Goal: Information Seeking & Learning: Check status

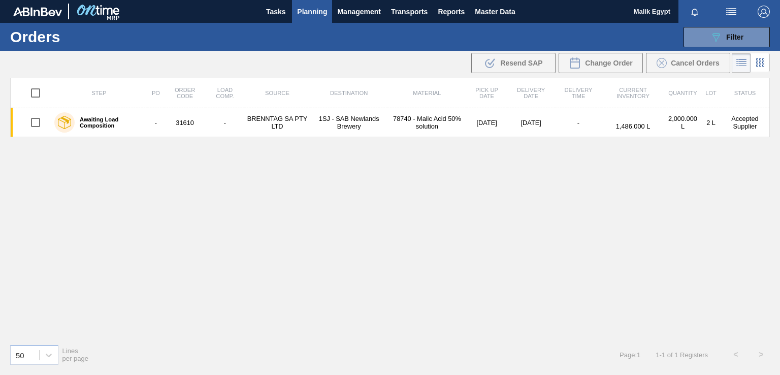
click at [309, 8] on span "Planning" at bounding box center [312, 12] width 30 height 12
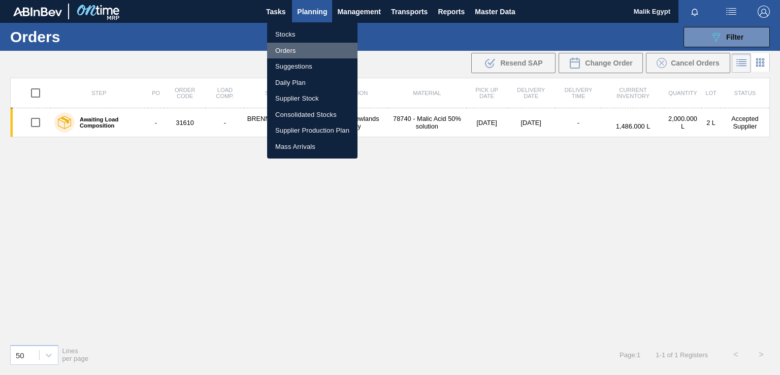
click at [295, 49] on li "Orders" at bounding box center [312, 51] width 90 height 16
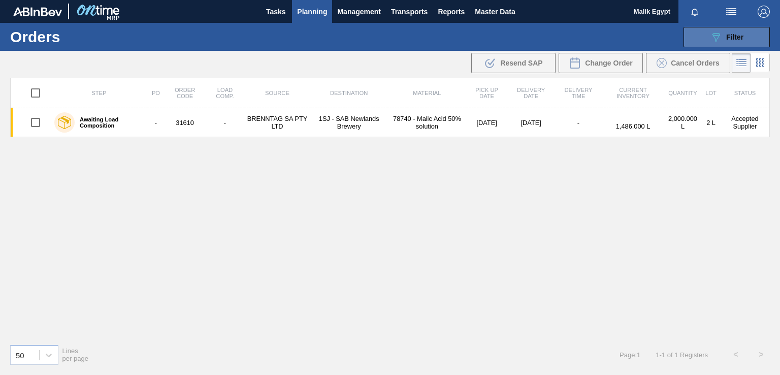
click at [730, 37] on span "Filter" at bounding box center [735, 37] width 17 height 8
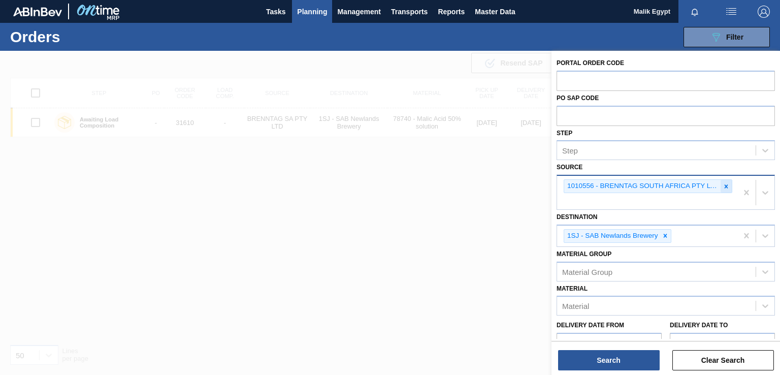
click at [725, 187] on icon at bounding box center [726, 186] width 7 height 7
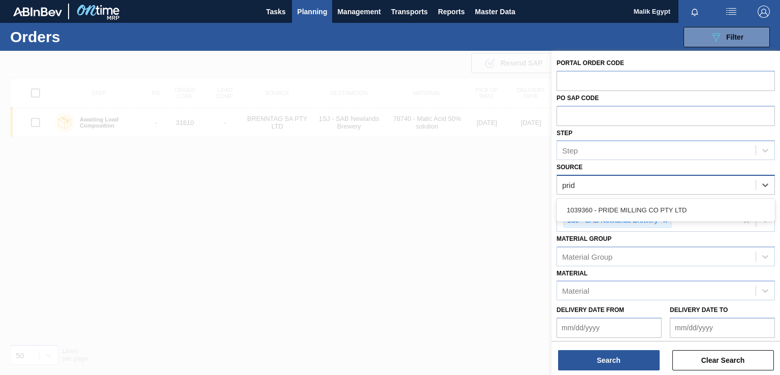
type input "pride"
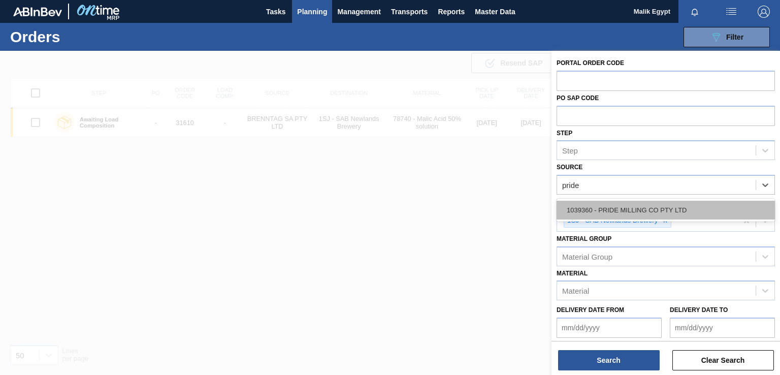
click at [631, 205] on div "1039360 - PRIDE MILLING CO PTY LTD" at bounding box center [666, 210] width 218 height 19
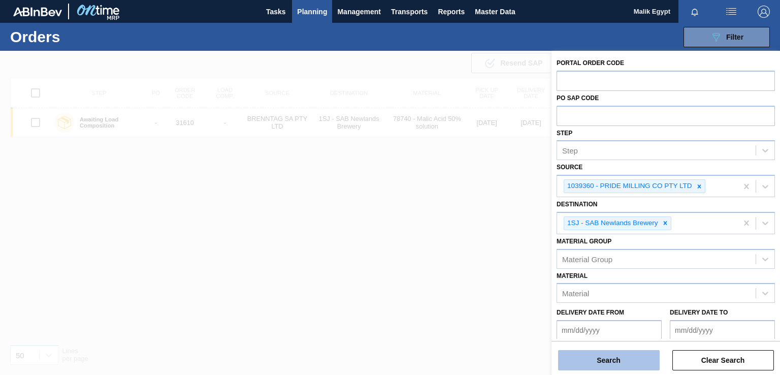
click at [613, 360] on button "Search" at bounding box center [609, 360] width 102 height 20
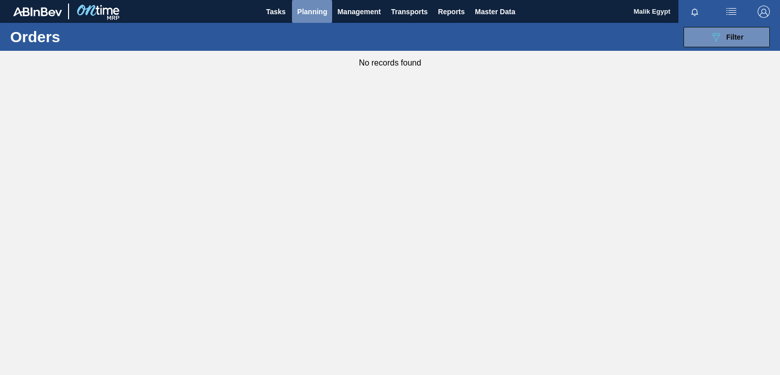
click at [312, 9] on span "Planning" at bounding box center [312, 12] width 30 height 12
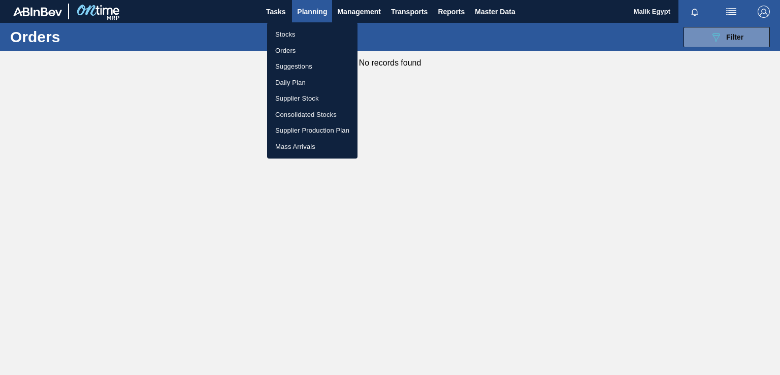
click at [288, 33] on li "Stocks" at bounding box center [312, 34] width 90 height 16
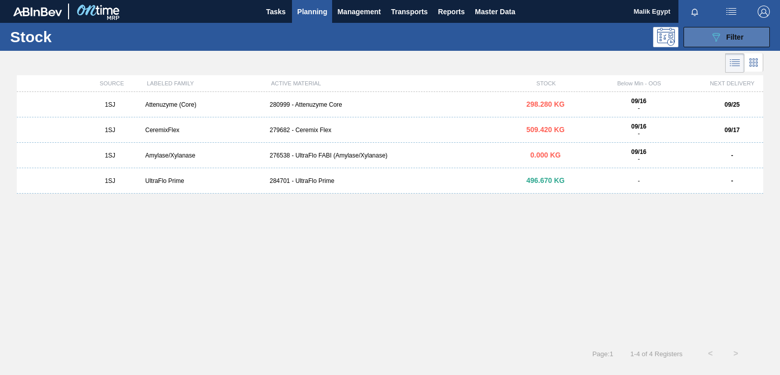
click at [730, 37] on span "Filter" at bounding box center [735, 37] width 17 height 8
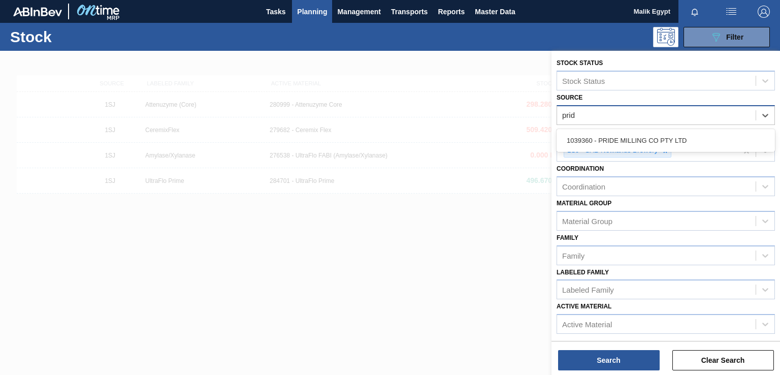
type input "pride"
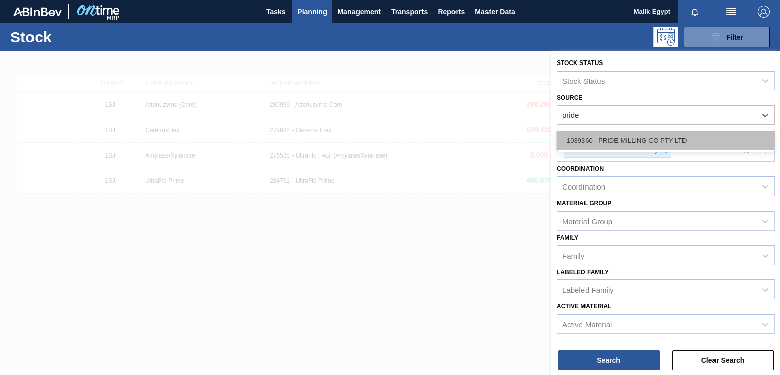
click at [657, 143] on div "1039360 - PRIDE MILLING CO PTY LTD" at bounding box center [666, 140] width 218 height 19
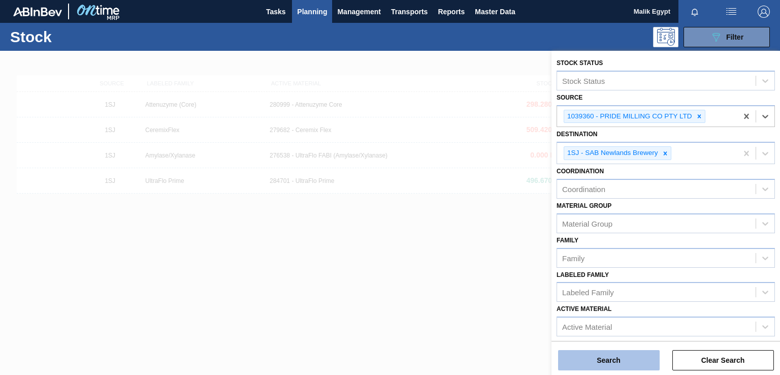
click at [614, 363] on button "Search" at bounding box center [609, 360] width 102 height 20
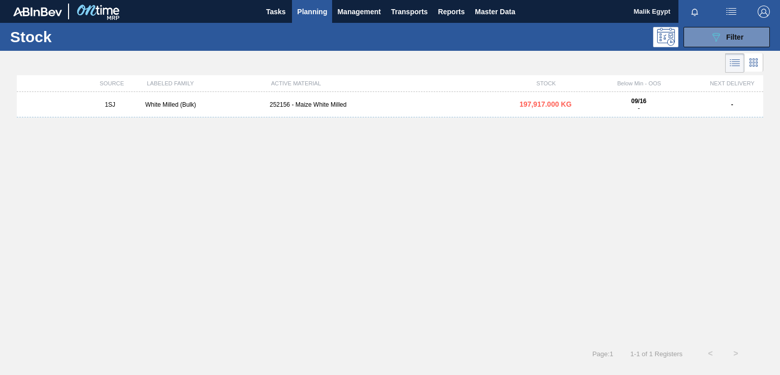
click at [302, 102] on div "252156 - Maize White Milled" at bounding box center [390, 104] width 249 height 7
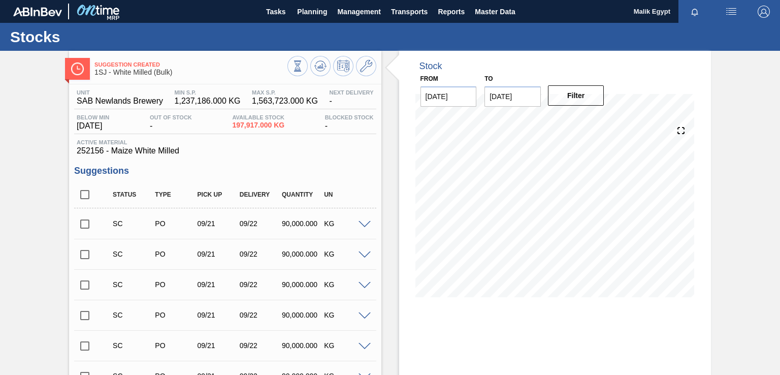
click at [89, 226] on input "checkbox" at bounding box center [84, 223] width 21 height 21
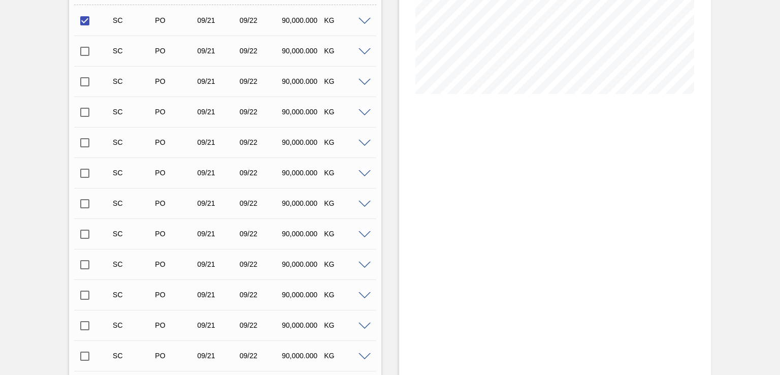
scroll to position [478, 0]
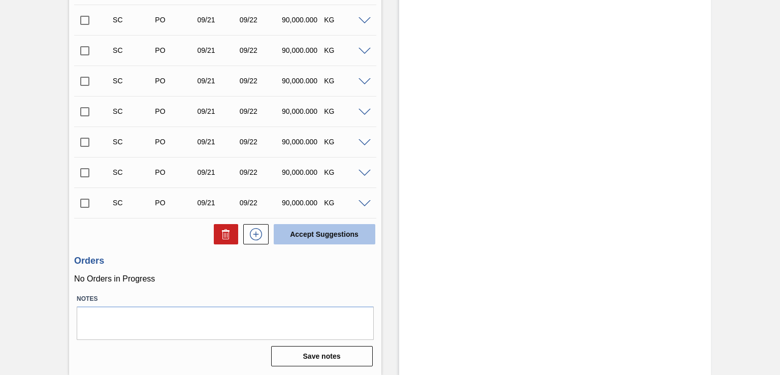
click at [337, 234] on button "Accept Suggestions" at bounding box center [325, 234] width 102 height 20
checkbox input "false"
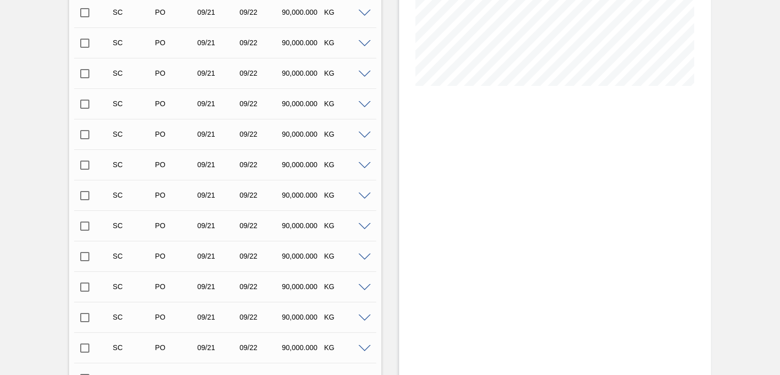
scroll to position [0, 0]
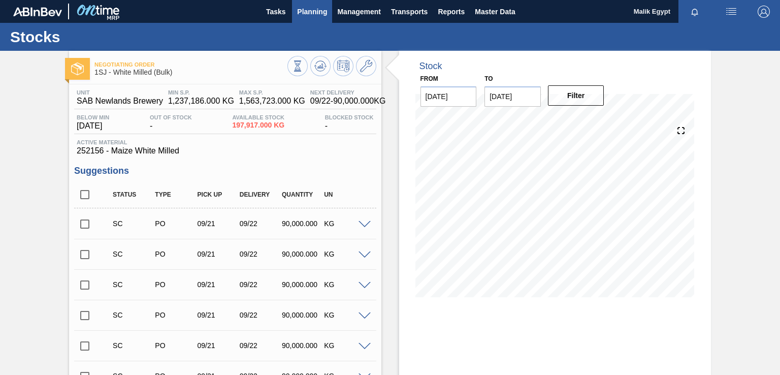
click at [320, 7] on span "Planning" at bounding box center [312, 12] width 30 height 12
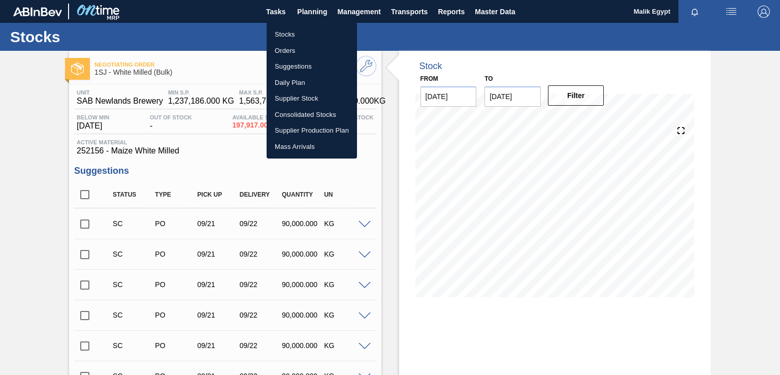
click at [286, 51] on li "Orders" at bounding box center [312, 51] width 90 height 16
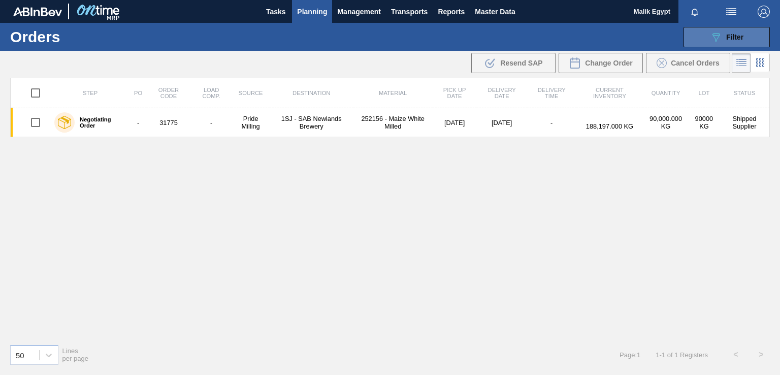
click at [729, 34] on span "Filter" at bounding box center [735, 37] width 17 height 8
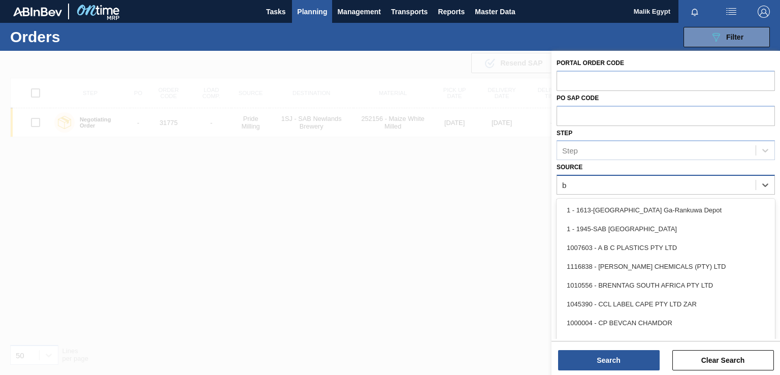
type input "br"
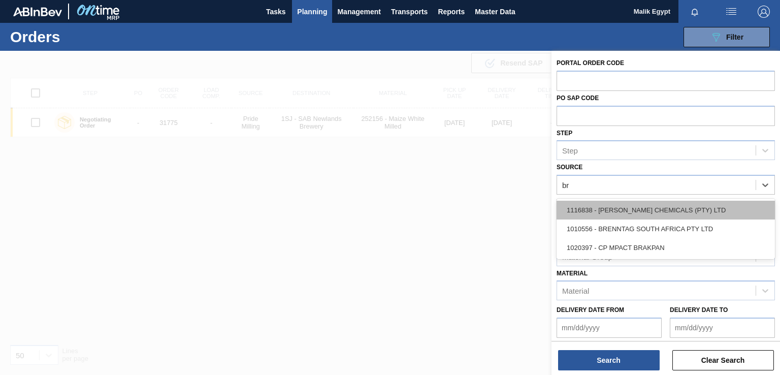
click at [661, 208] on div "1116838 - [PERSON_NAME] CHEMICALS (PTY) LTD" at bounding box center [666, 210] width 218 height 19
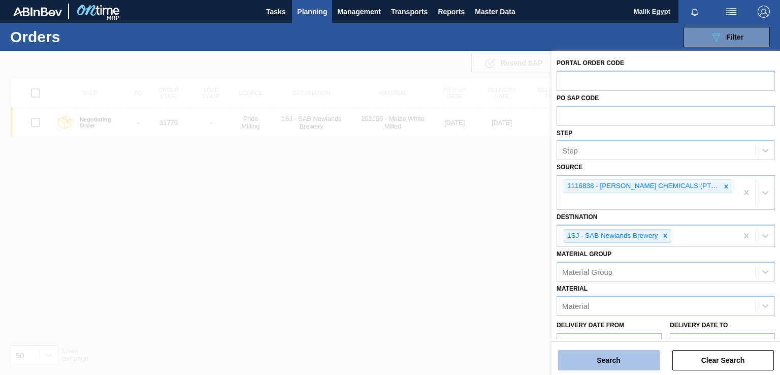
click at [626, 361] on button "Search" at bounding box center [609, 360] width 102 height 20
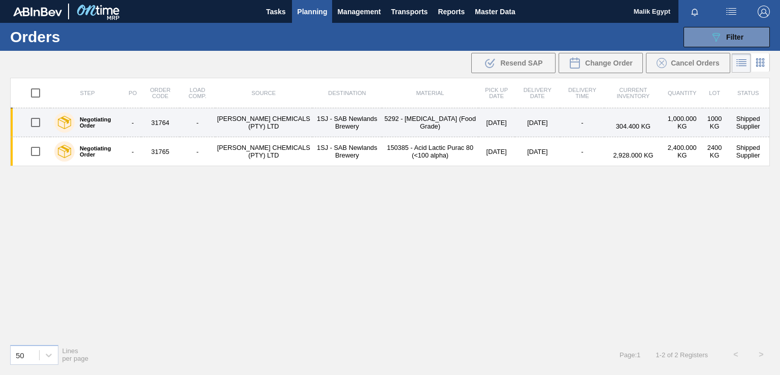
click at [684, 121] on td "1,000.000 KG" at bounding box center [682, 122] width 41 height 29
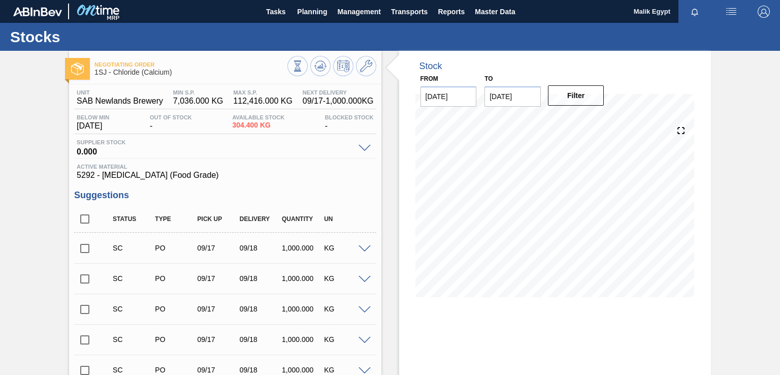
click at [368, 148] on span at bounding box center [365, 149] width 12 height 8
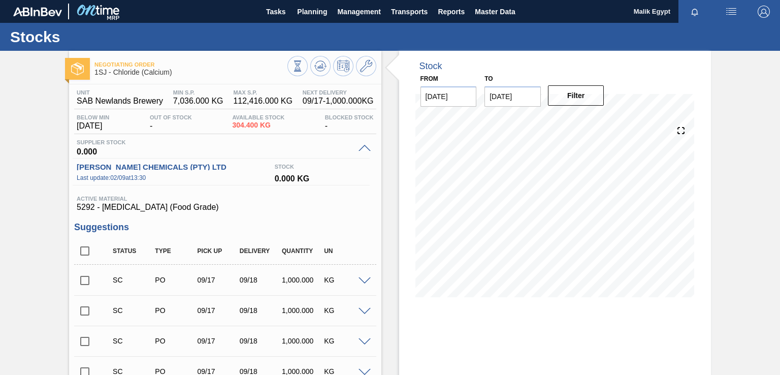
click at [368, 147] on span at bounding box center [365, 149] width 12 height 8
